Goal: Information Seeking & Learning: Check status

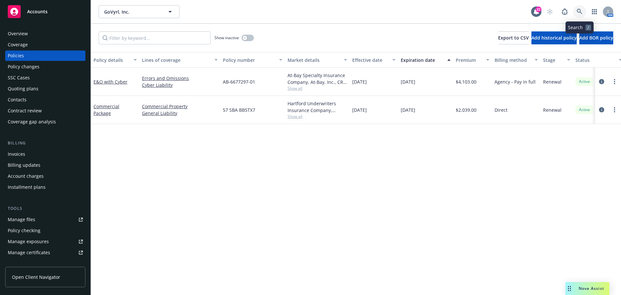
click at [581, 14] on icon at bounding box center [580, 12] width 6 height 6
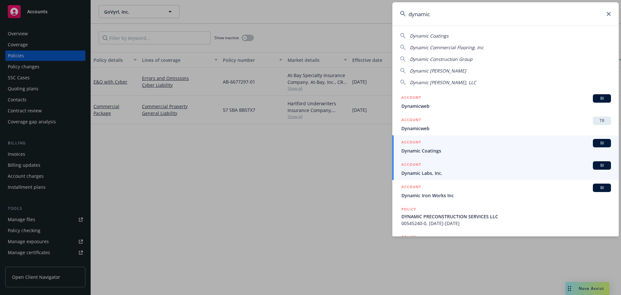
type input "dynamic"
click at [487, 176] on span "Dynamic Labs, Inc." at bounding box center [506, 172] width 210 height 7
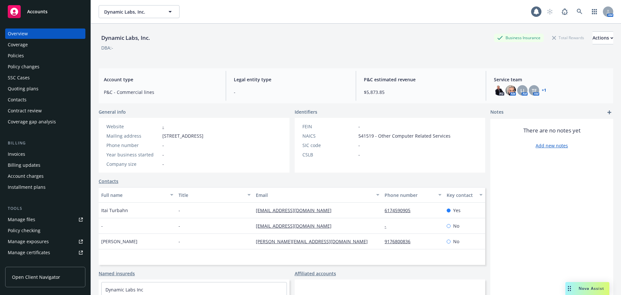
click at [36, 54] on div "Policies" at bounding box center [45, 55] width 75 height 10
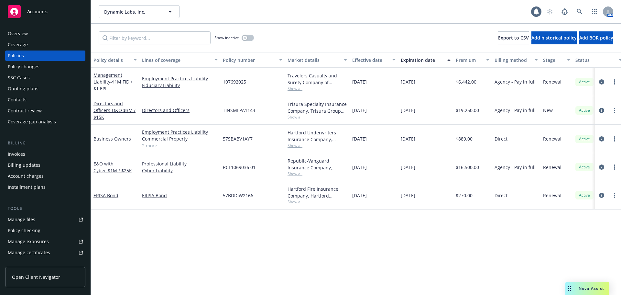
click at [39, 150] on div "Invoices" at bounding box center [45, 154] width 75 height 10
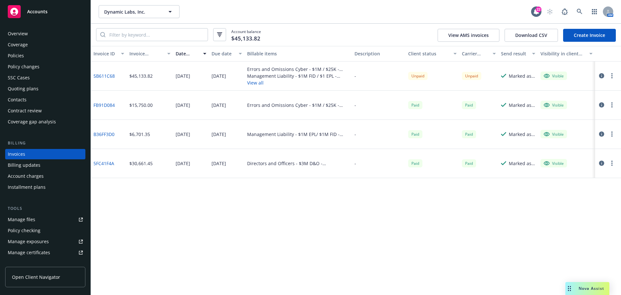
click at [616, 75] on button "button" at bounding box center [612, 76] width 8 height 8
click at [576, 116] on link "Copy invoice URL" at bounding box center [574, 114] width 82 height 13
click at [259, 83] on button "View all" at bounding box center [298, 82] width 102 height 7
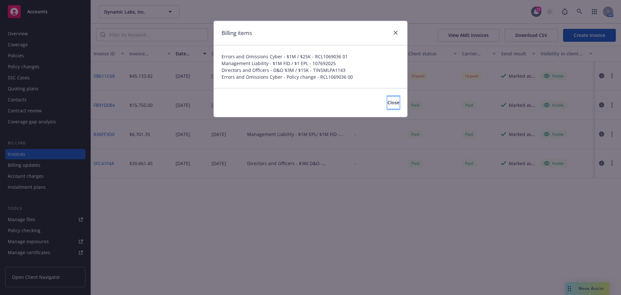
click at [388, 105] on span "Close" at bounding box center [394, 102] width 12 height 6
